Goal: Find specific page/section: Find specific page/section

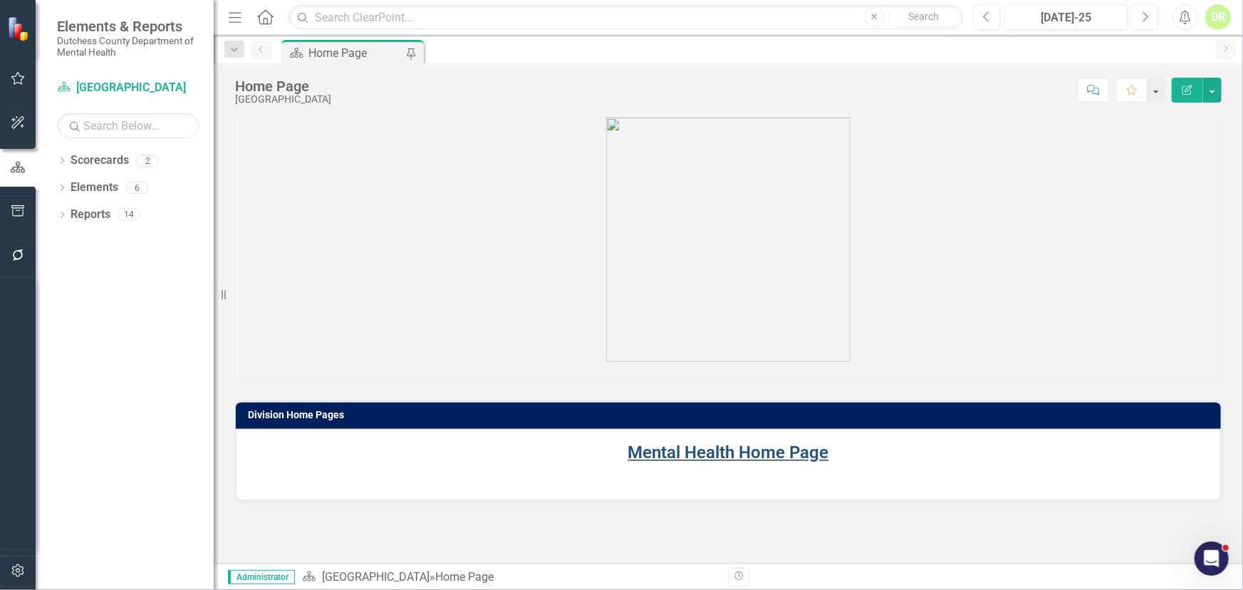
click at [705, 458] on link "Mental Health Home Page" at bounding box center [728, 452] width 201 height 20
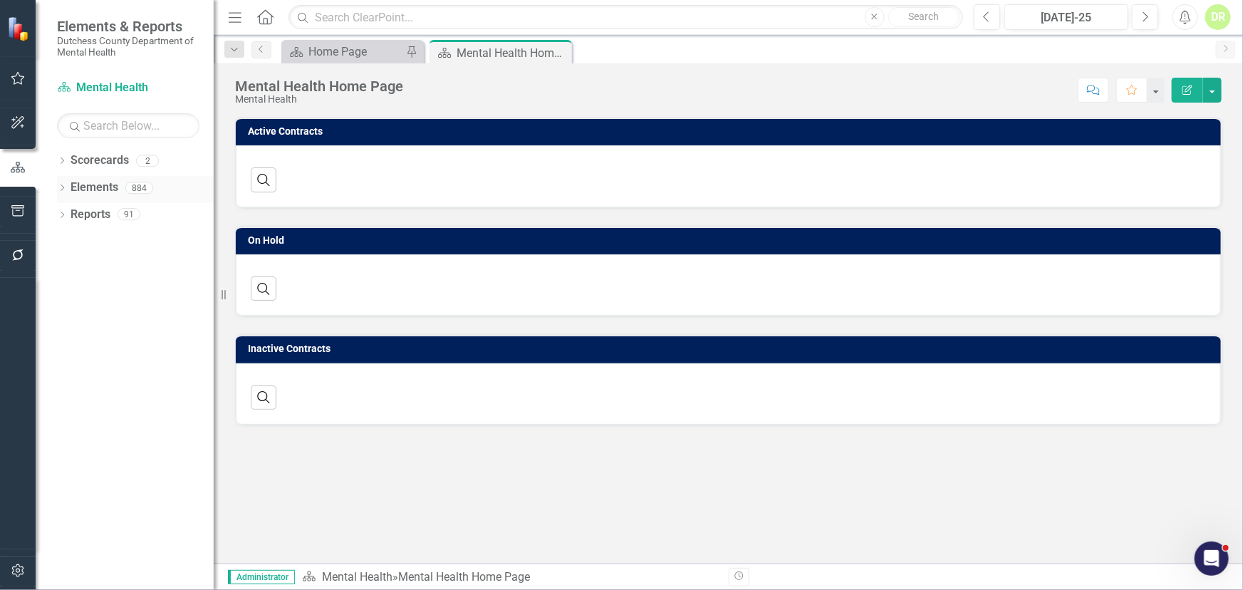
click at [79, 190] on link "Elements" at bounding box center [95, 188] width 48 height 16
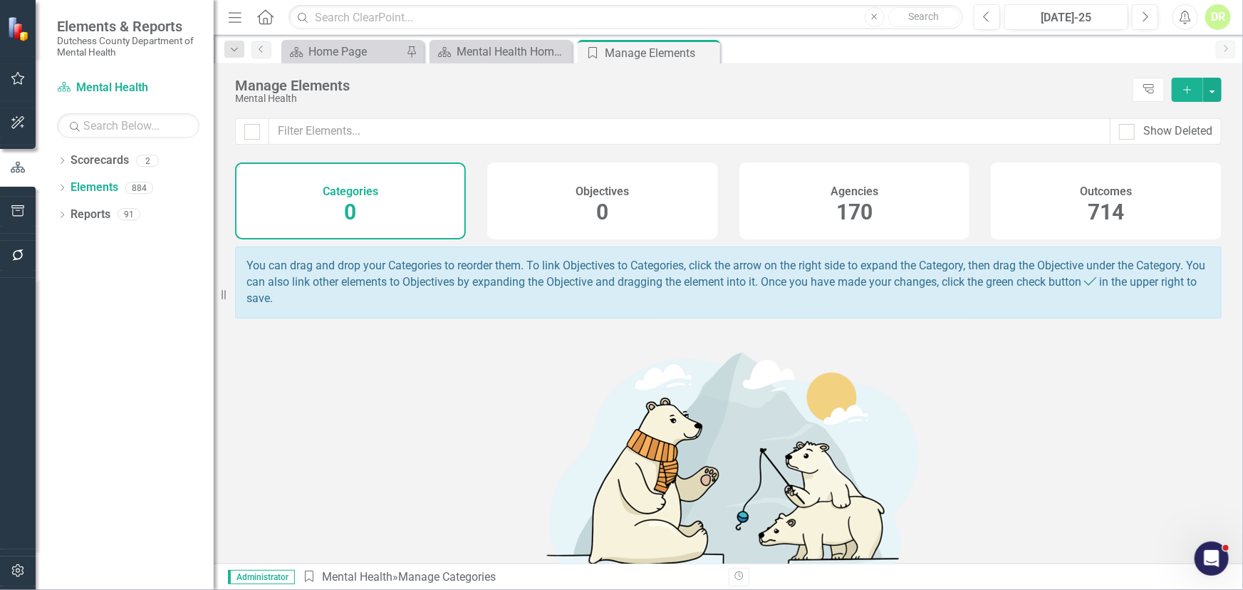
click at [831, 192] on h4 "Agencies" at bounding box center [855, 191] width 48 height 13
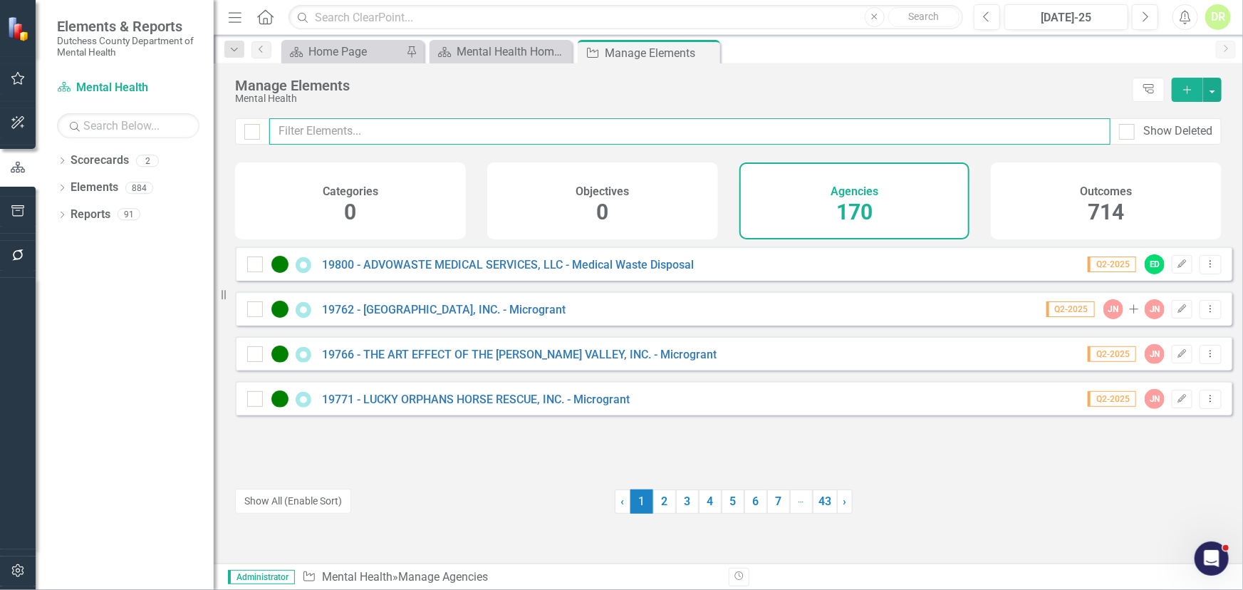
click at [341, 128] on input "text" at bounding box center [689, 131] width 841 height 26
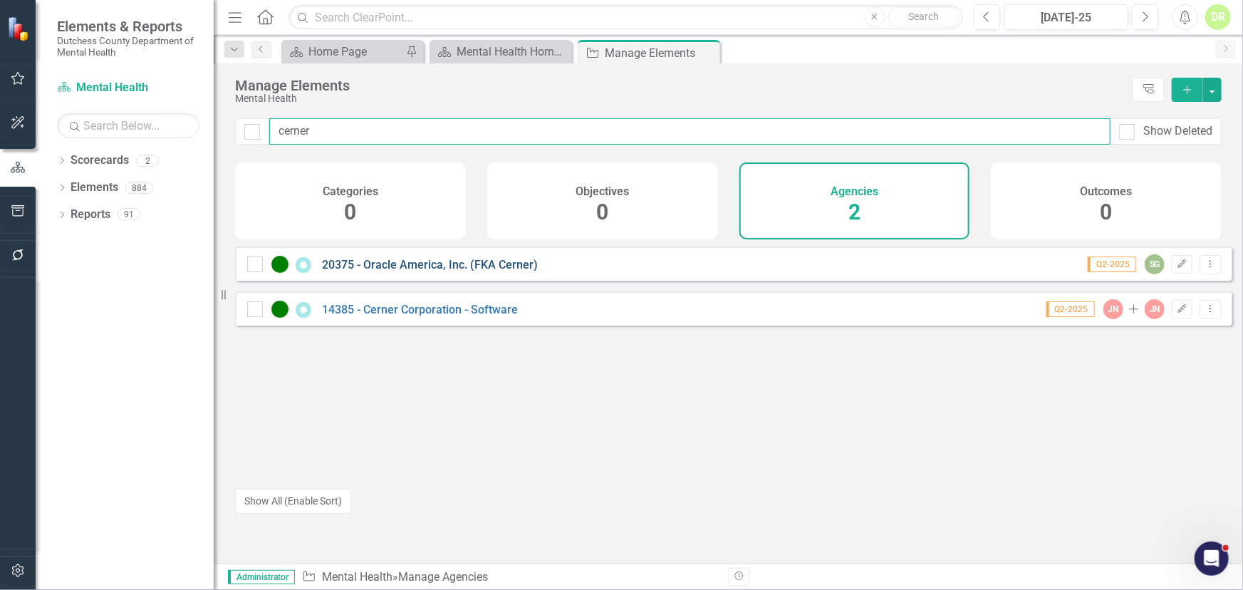
type input "cerner"
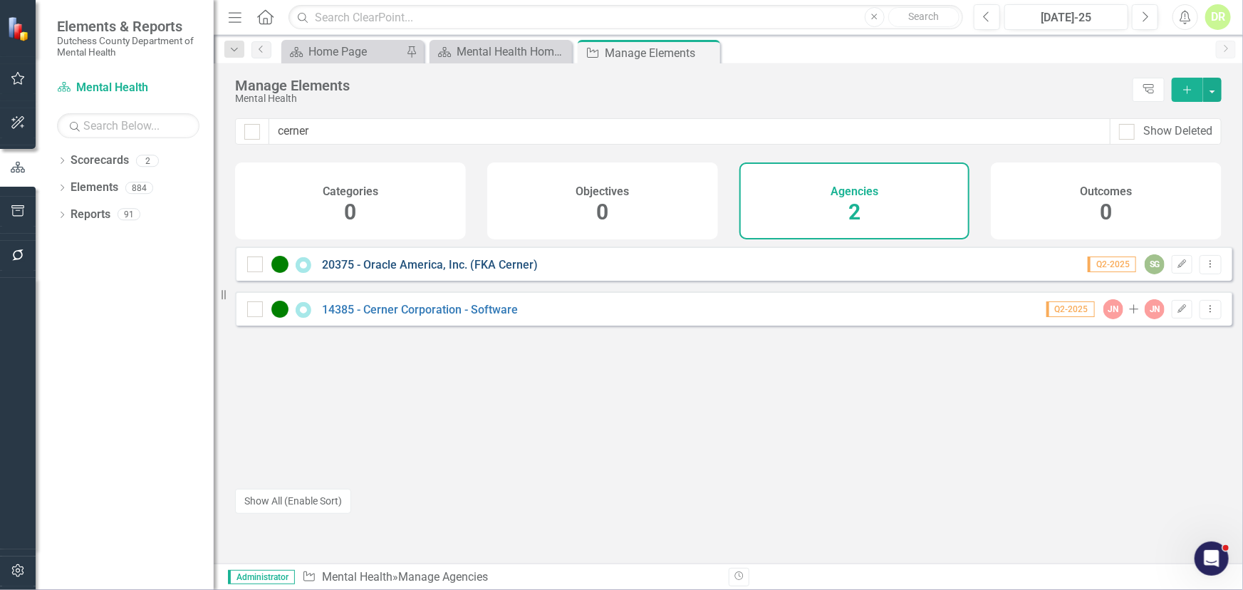
click at [443, 270] on link "20375 - Oracle America, Inc. (FKA Cerner)" at bounding box center [430, 265] width 216 height 14
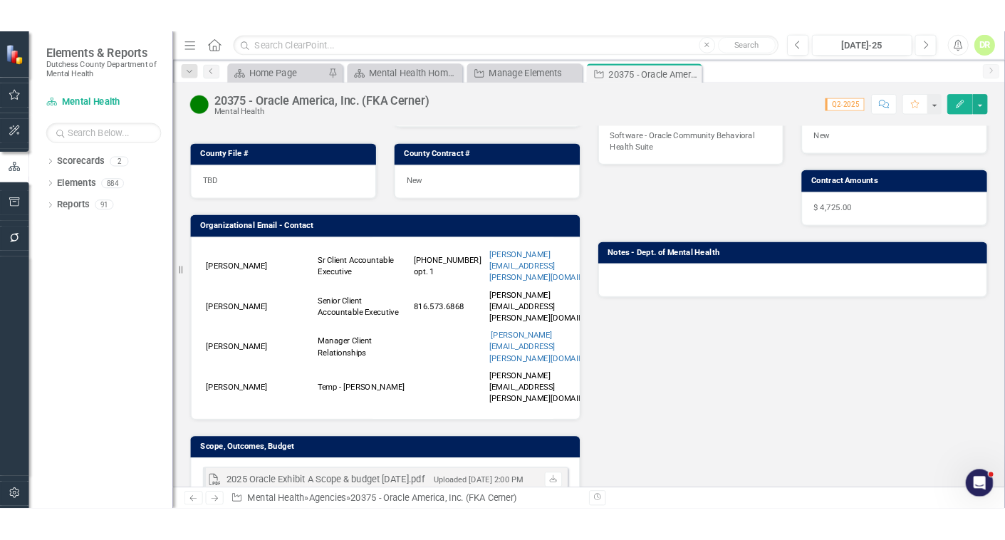
scroll to position [259, 0]
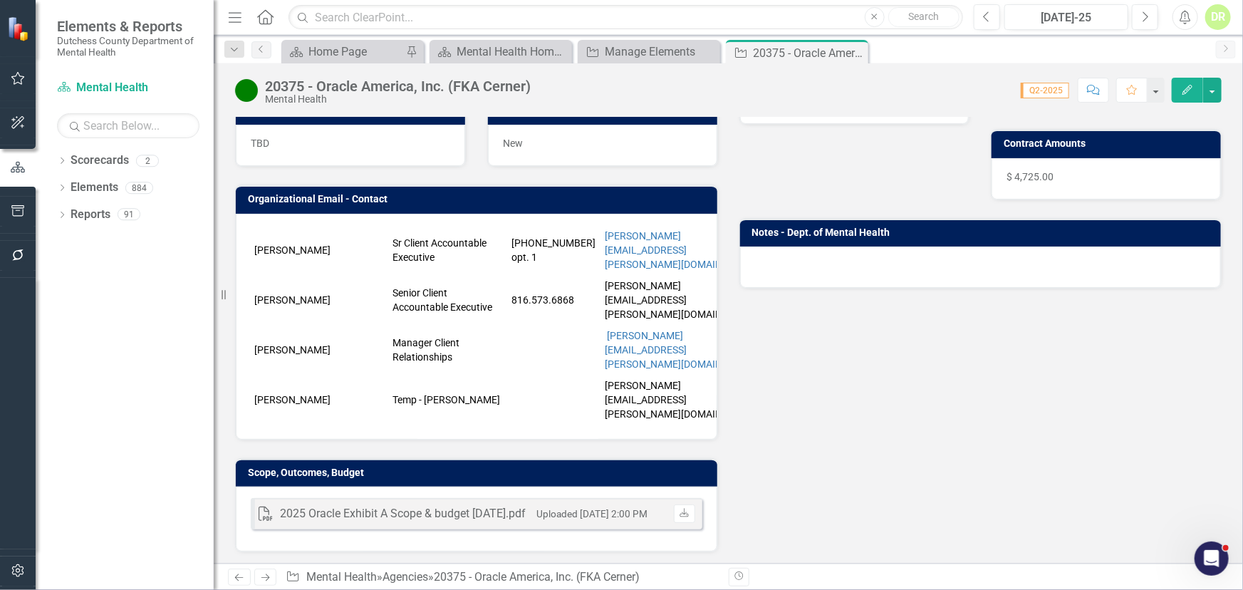
click at [1092, 91] on icon "button" at bounding box center [1093, 90] width 13 height 10
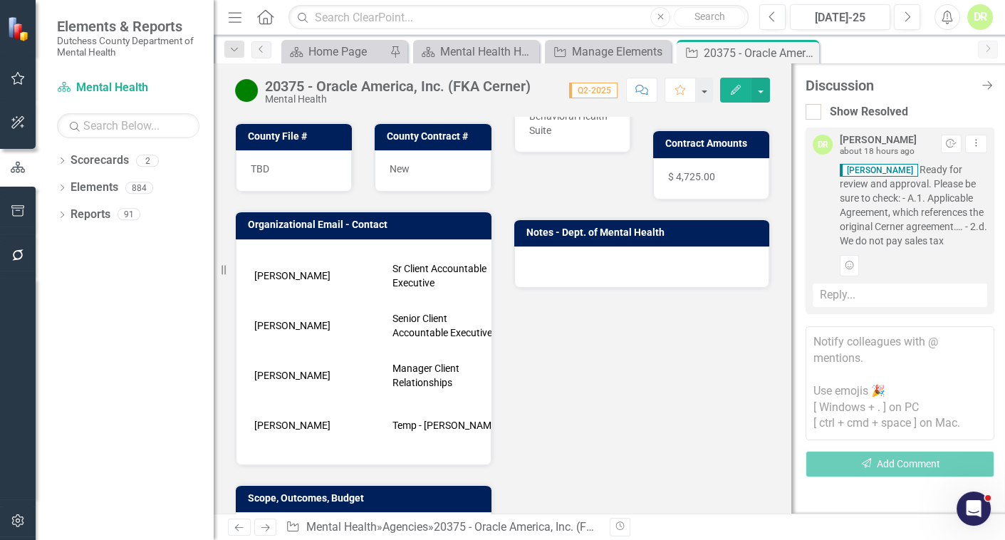
scroll to position [276, 0]
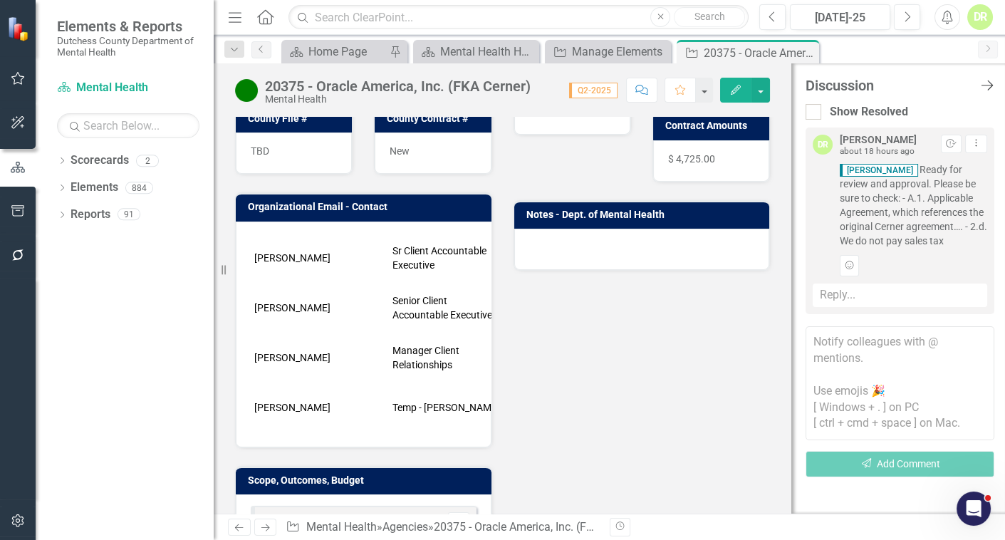
click at [988, 85] on icon "Close Discussion Bar" at bounding box center [987, 85] width 18 height 14
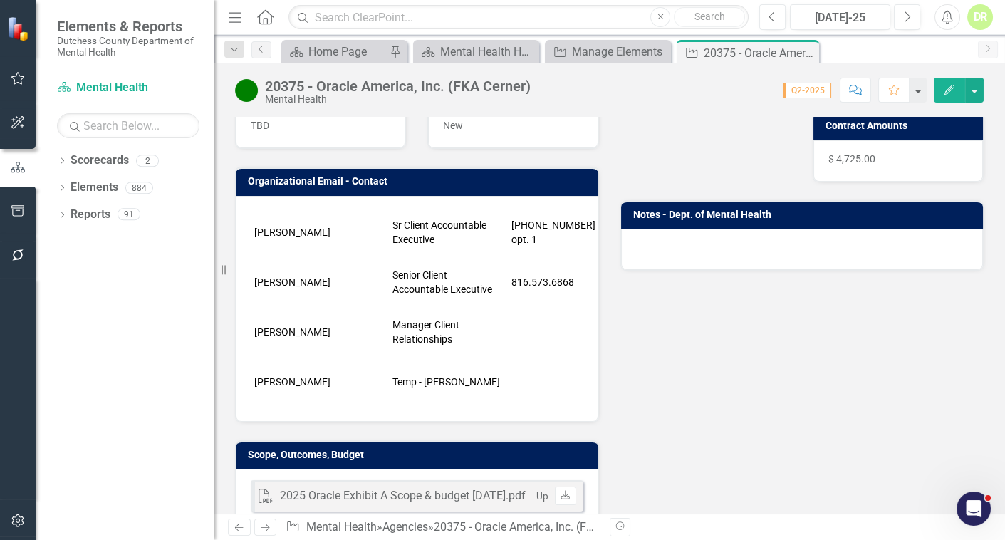
scroll to position [259, 0]
